Goal: Navigation & Orientation: Understand site structure

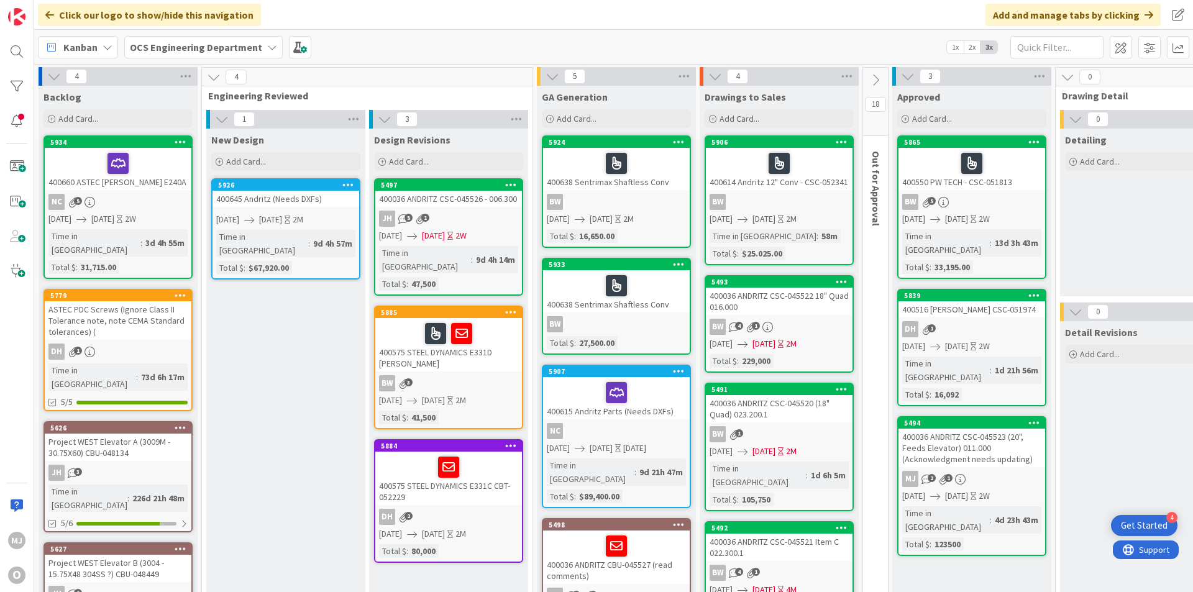
click at [687, 7] on div "Click our logo to show/hide this navigation Add and manage tabs by clicking" at bounding box center [613, 15] width 1159 height 30
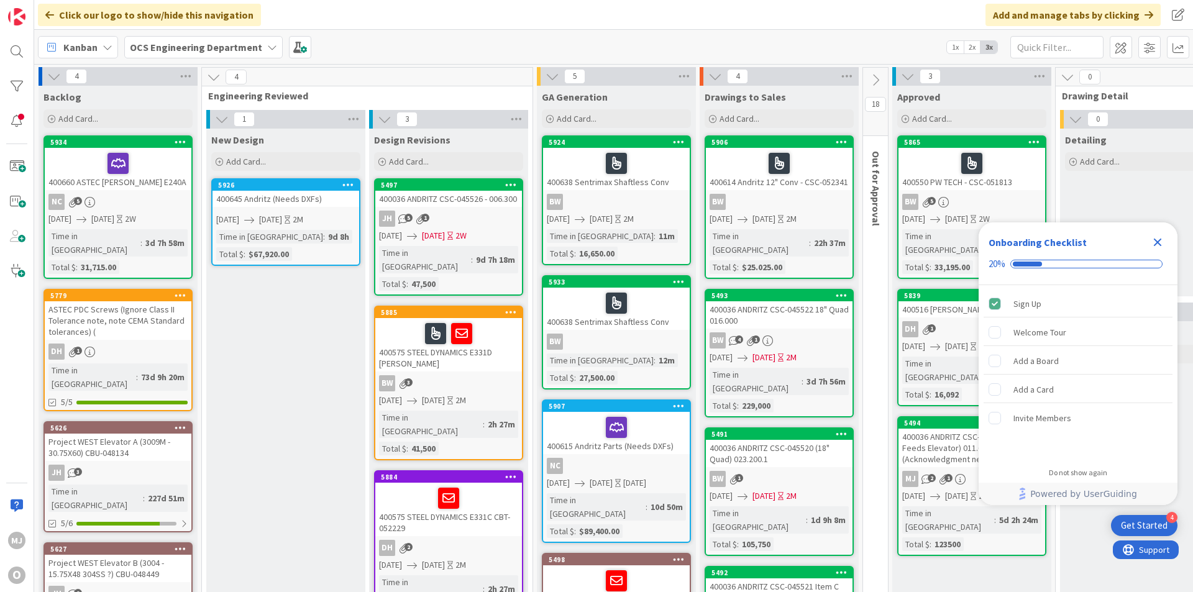
click at [1157, 237] on icon "Close Checklist" at bounding box center [1157, 242] width 15 height 15
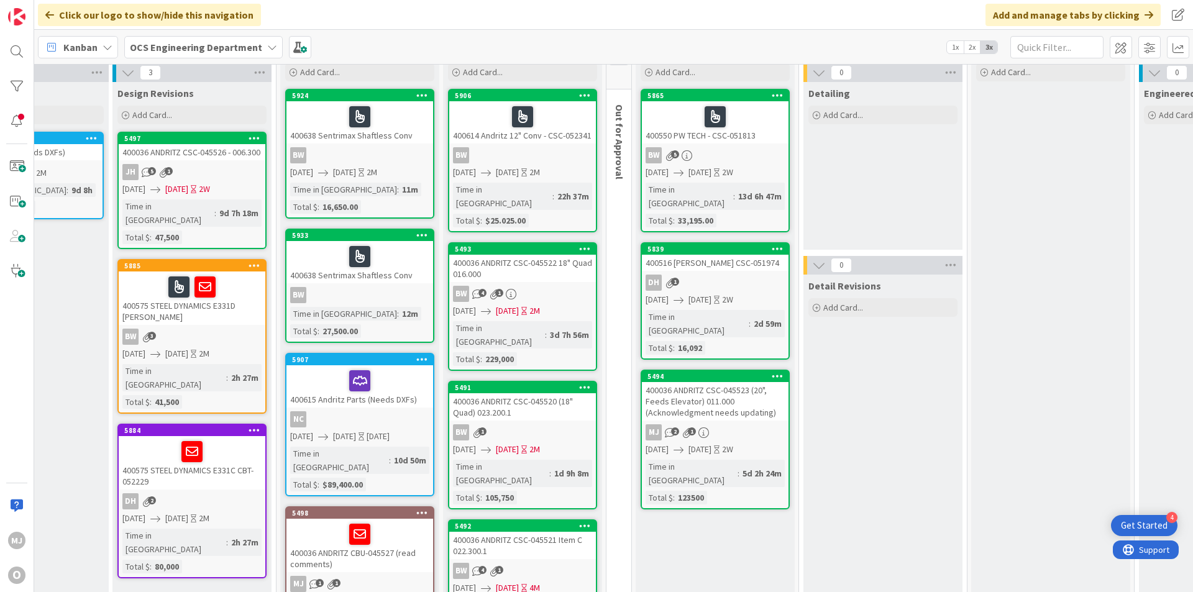
scroll to position [0, 257]
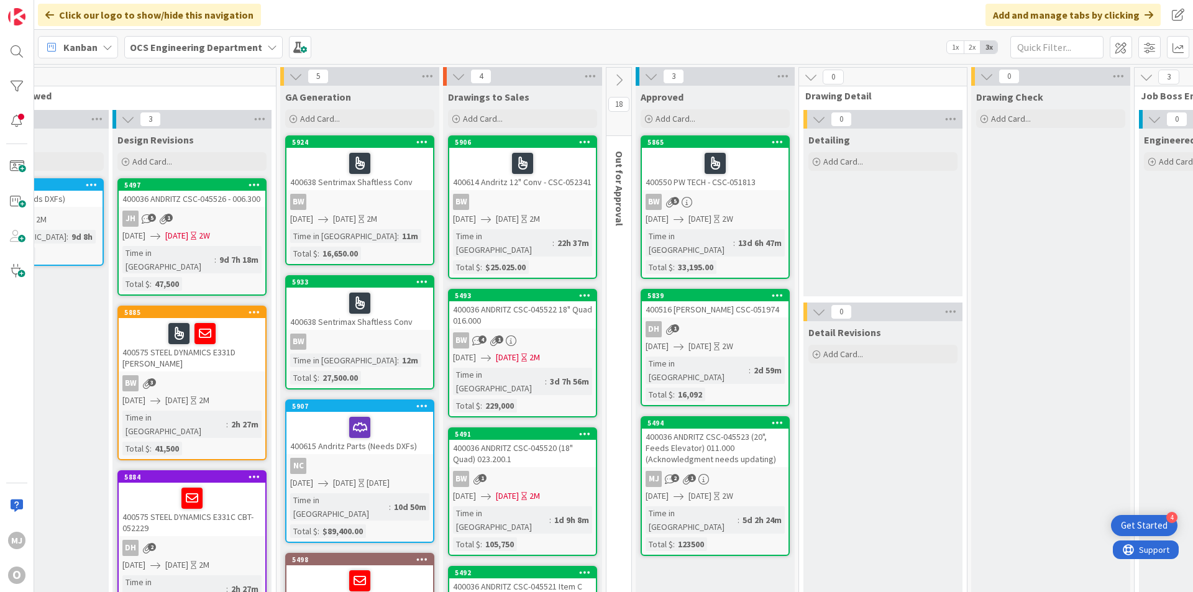
click at [620, 80] on icon at bounding box center [619, 80] width 14 height 14
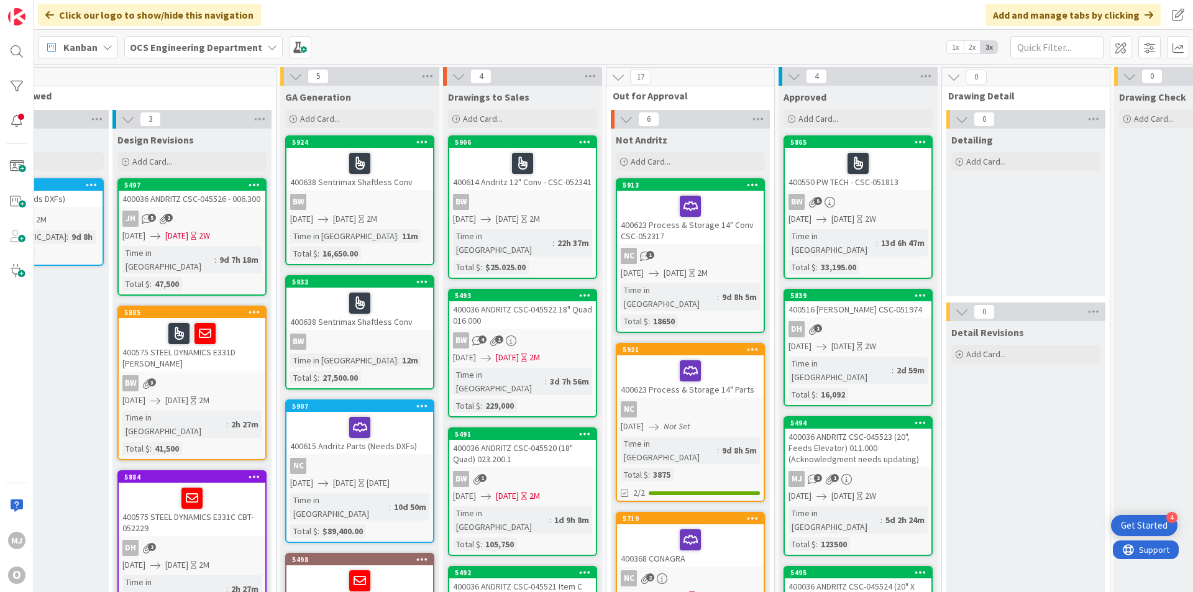
click at [624, 75] on icon at bounding box center [619, 77] width 14 height 14
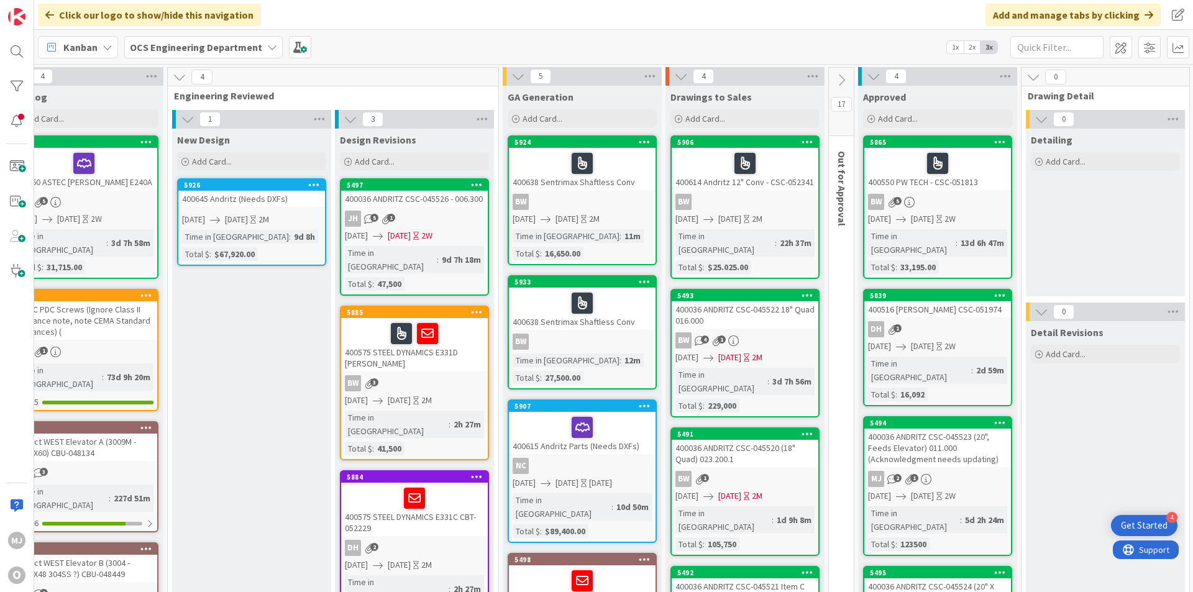
scroll to position [0, 0]
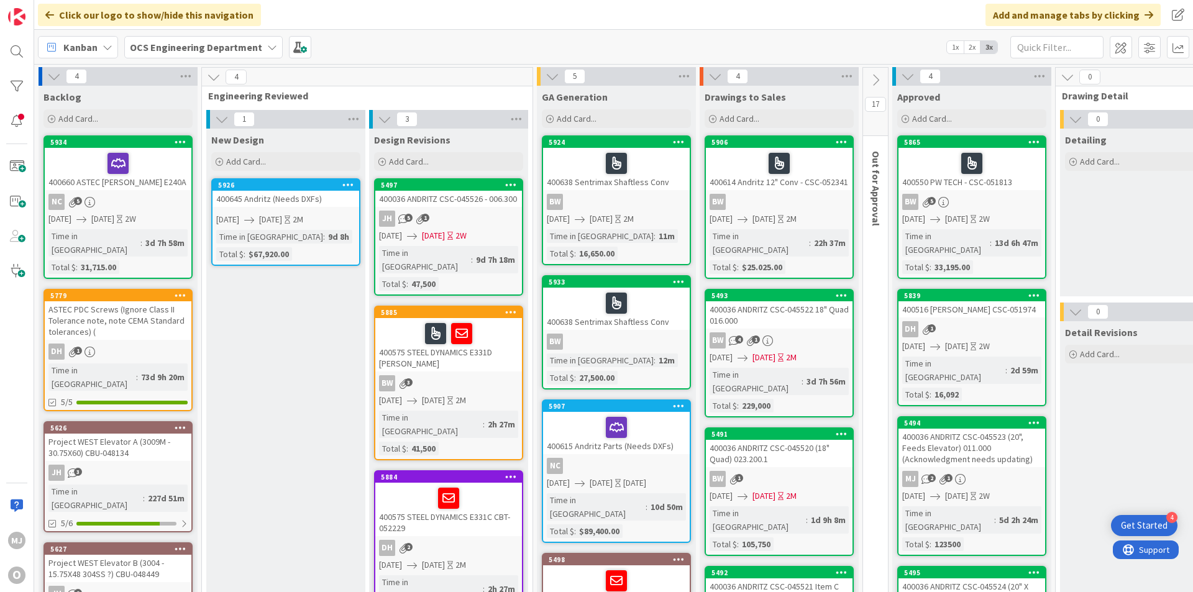
drag, startPoint x: 577, startPoint y: 17, endPoint x: 532, endPoint y: 17, distance: 45.4
click at [532, 17] on div "Click our logo to show/hide this navigation Add and manage tabs by clicking" at bounding box center [613, 15] width 1159 height 30
